Goal: Share content: Distribute website content to other platforms or users

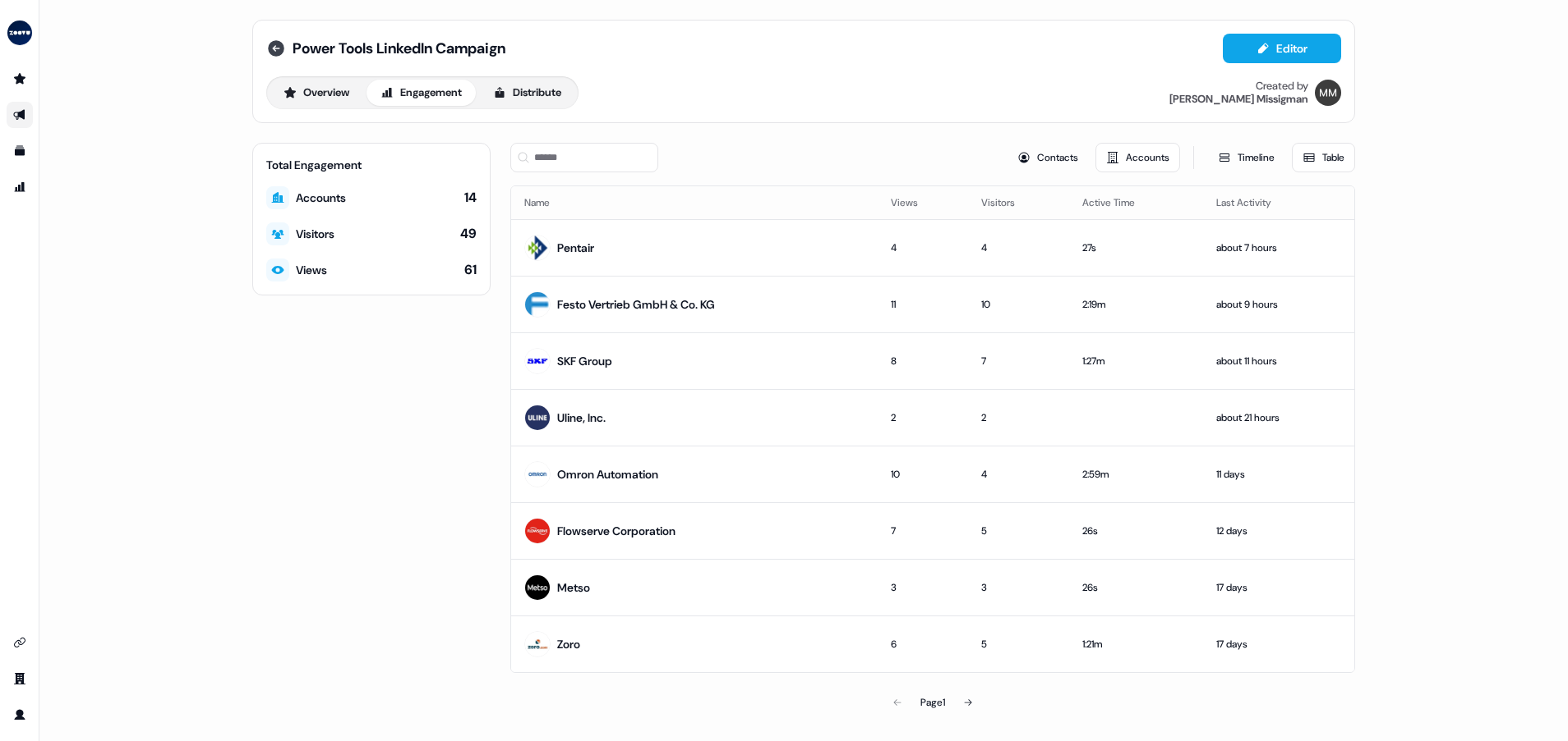
click at [278, 53] on icon at bounding box center [276, 48] width 16 height 16
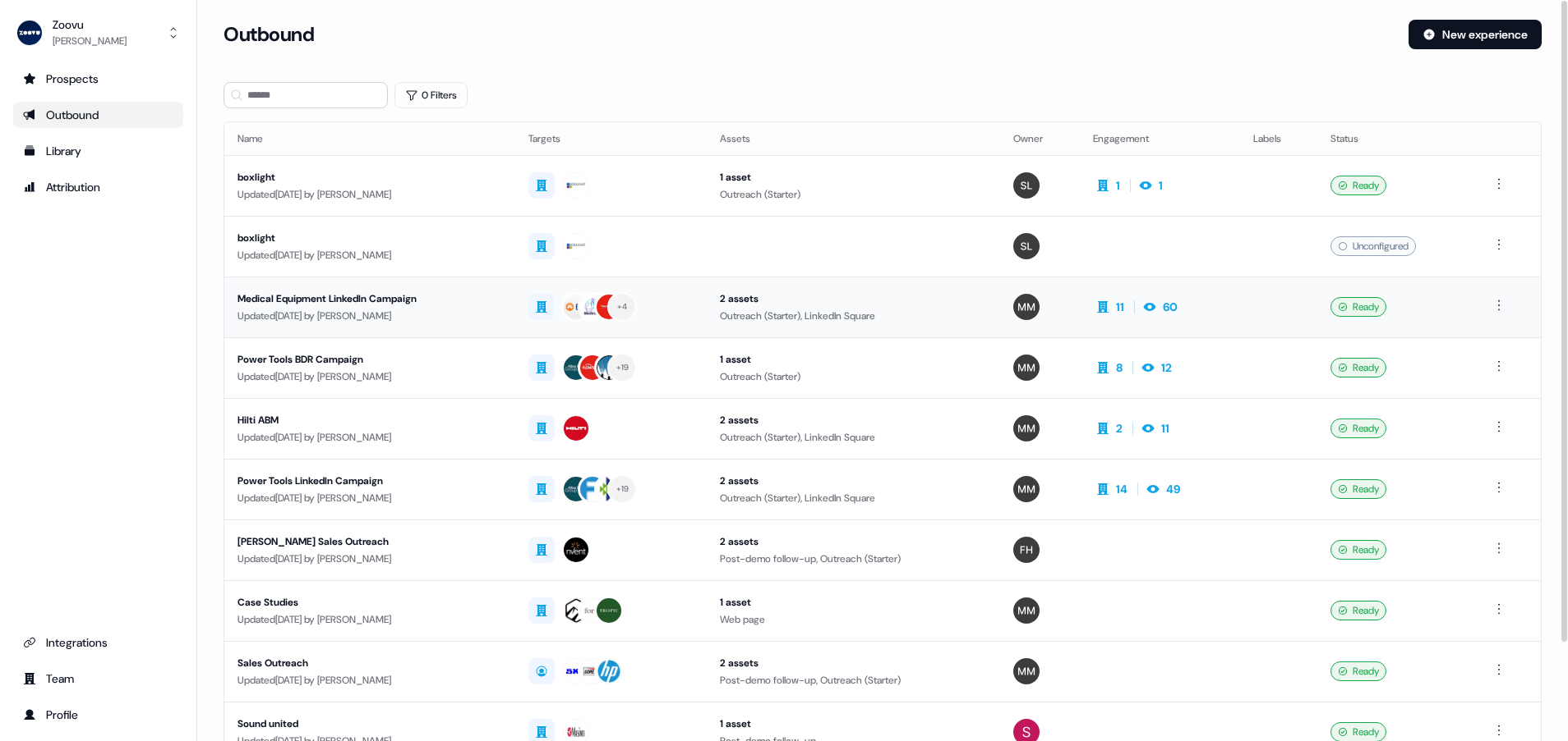
click at [467, 316] on div "Updated 7 days ago by Morgan Missigman" at bounding box center [369, 316] width 264 height 16
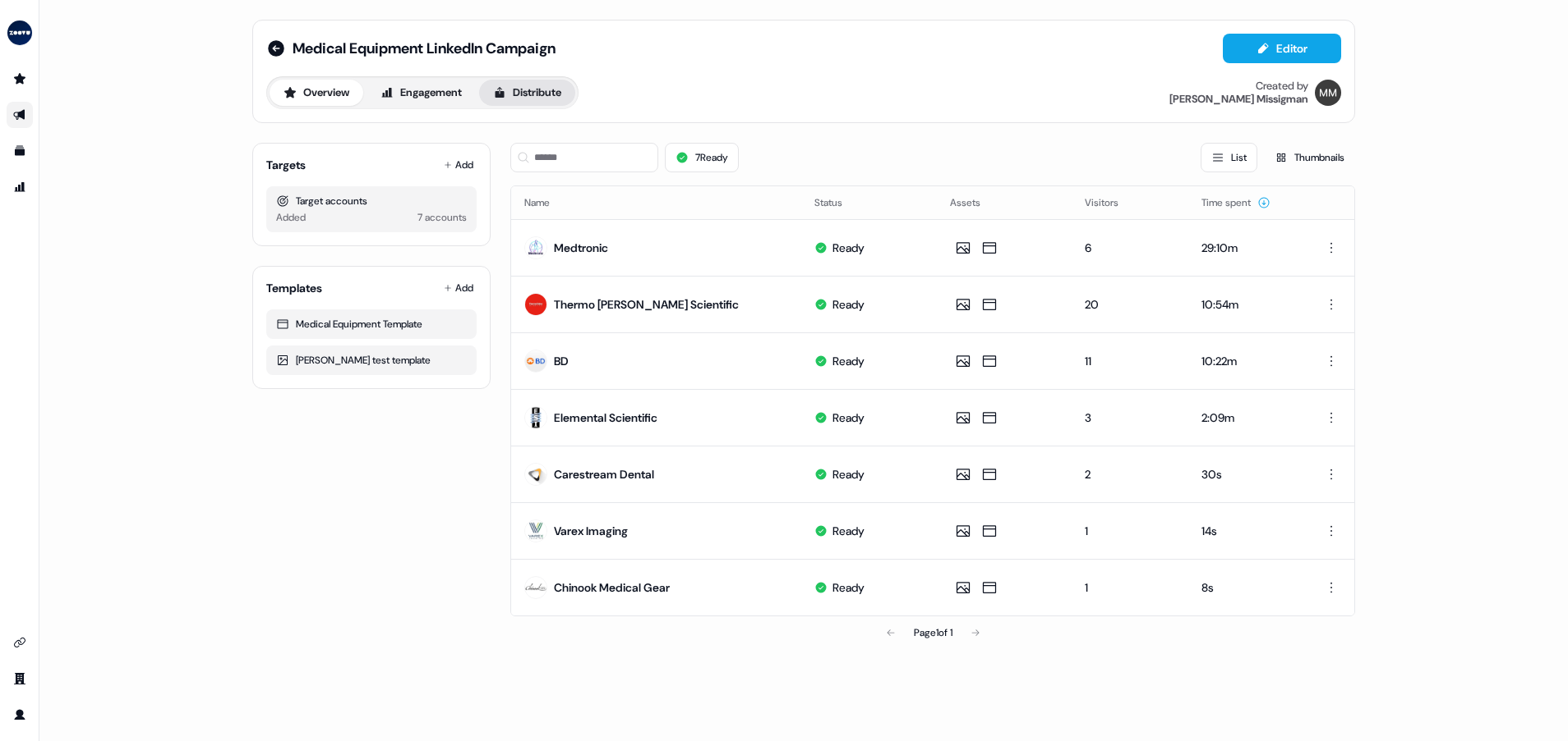
click at [550, 101] on button "Distribute" at bounding box center [527, 92] width 96 height 26
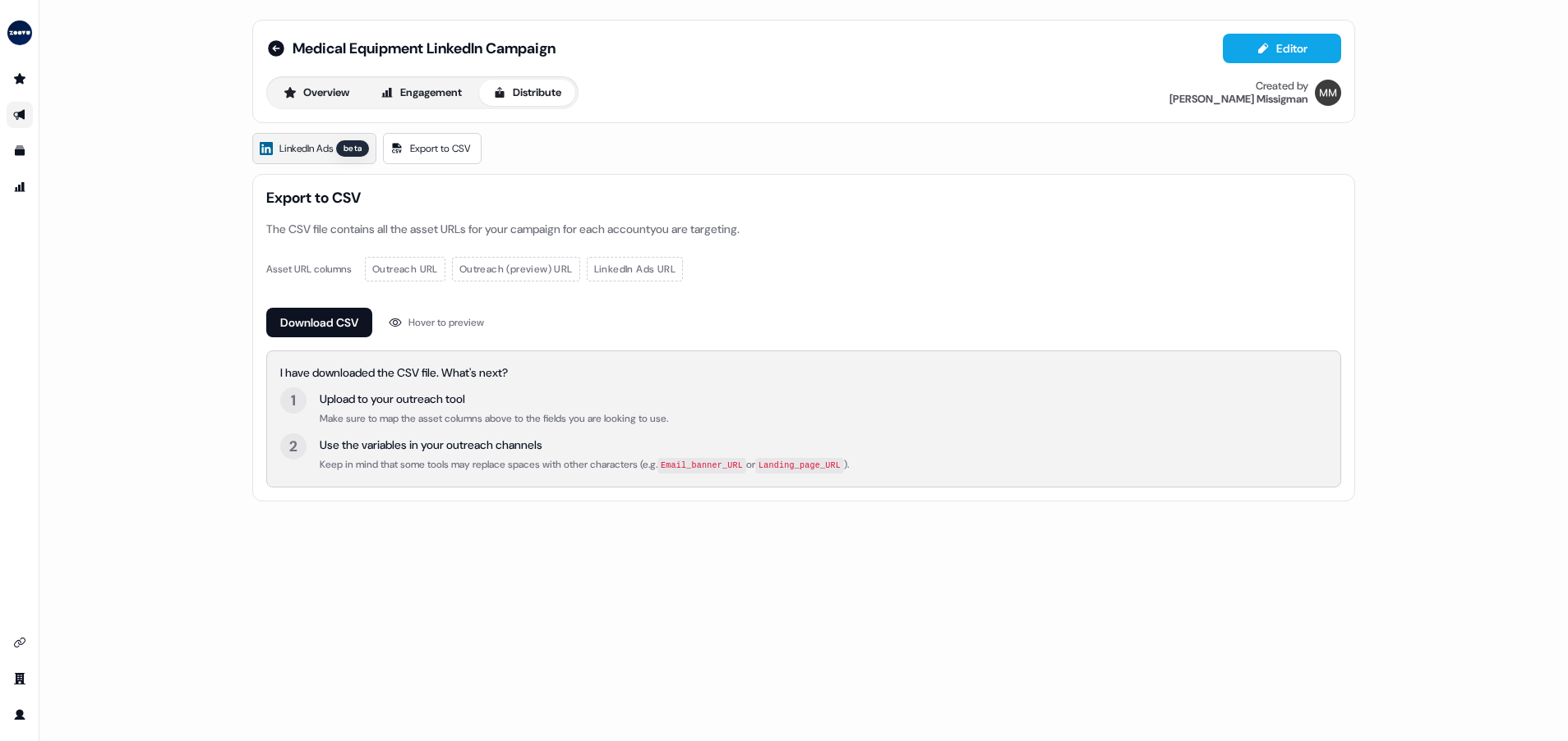
click at [325, 143] on span "LinkedIn Ads" at bounding box center [306, 149] width 54 height 16
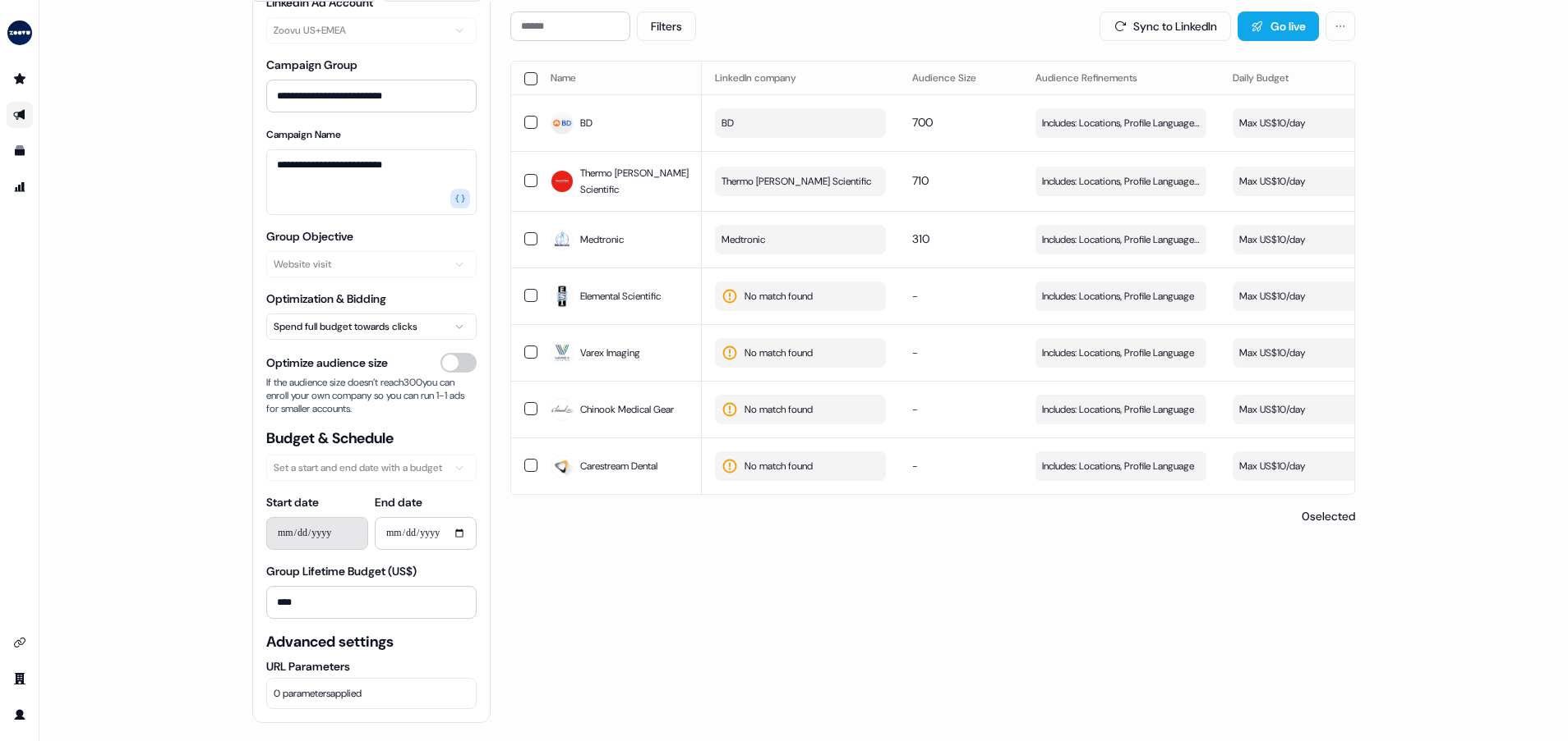
scroll to position [164, 0]
click at [1170, 29] on button "Sync to LinkedIn" at bounding box center [1165, 24] width 132 height 30
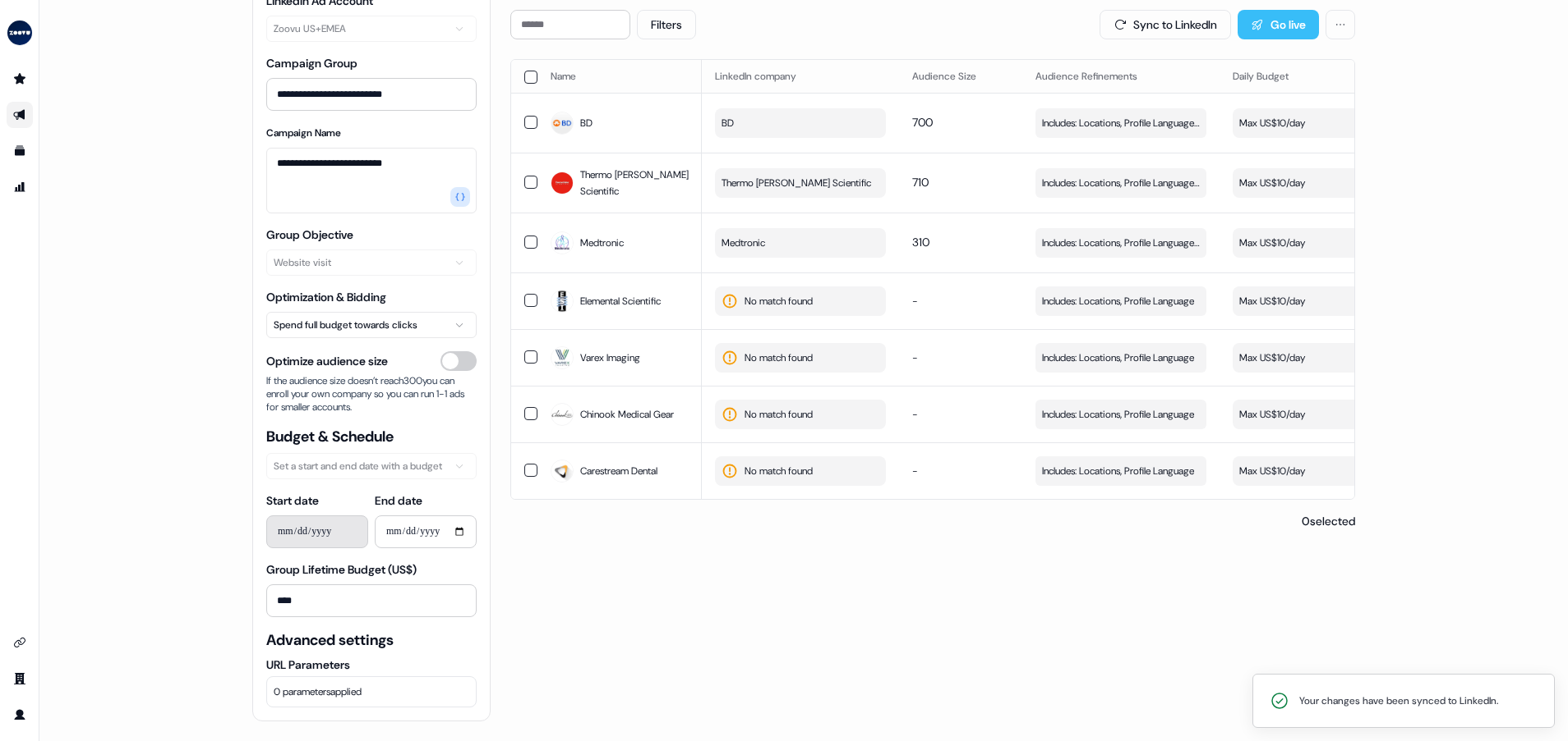
click at [1256, 22] on icon at bounding box center [1256, 25] width 10 height 11
